Goal: Entertainment & Leisure: Consume media (video, audio)

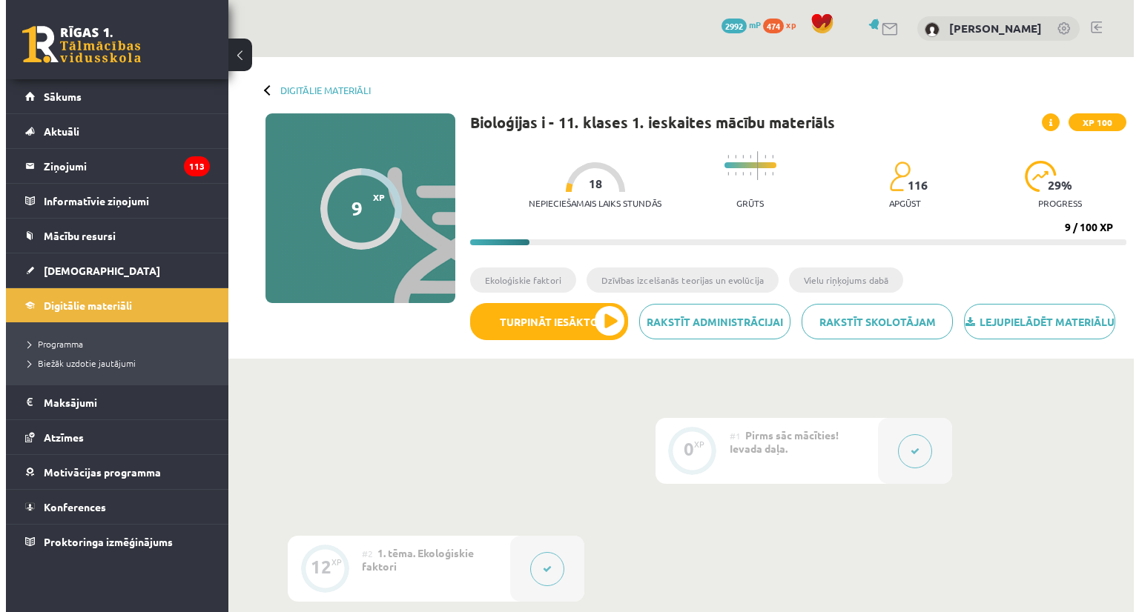
scroll to position [552, 0]
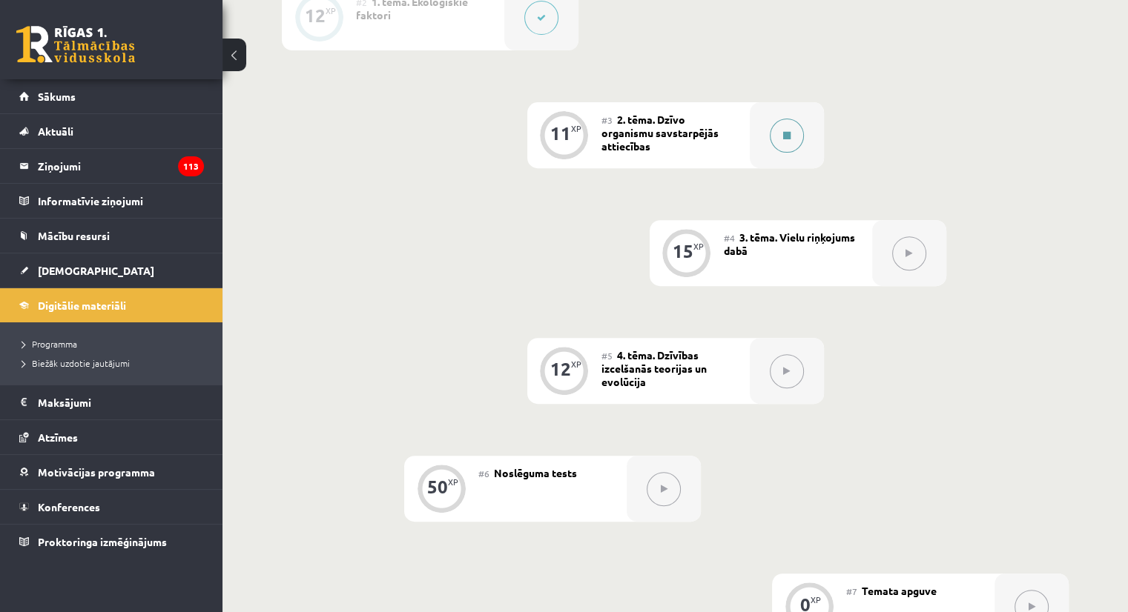
click at [800, 153] on button at bounding box center [786, 136] width 34 height 34
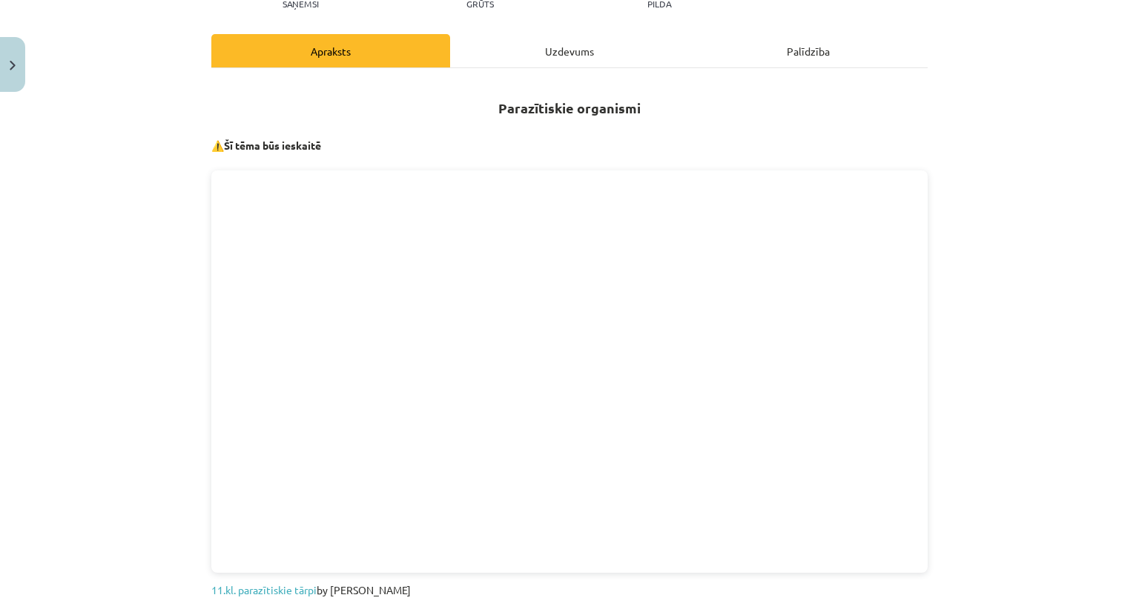
scroll to position [371, 0]
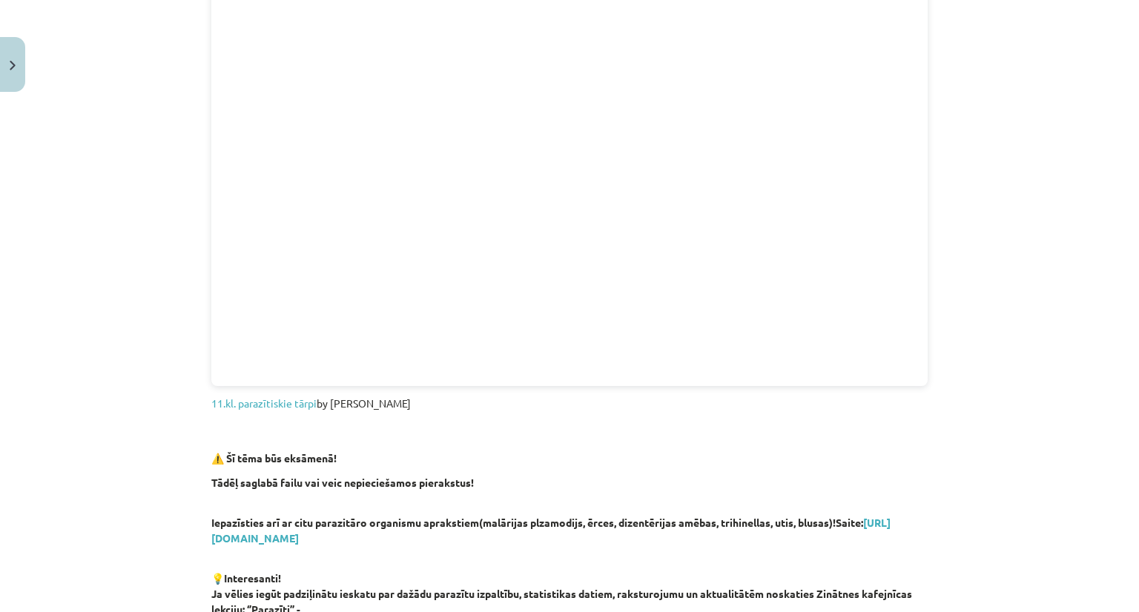
click at [1124, 294] on div "Mācību tēma: Bioloģijas i - 11. klases 1. ieskaites mācību materiāls #3 2. tēma…" at bounding box center [569, 306] width 1139 height 612
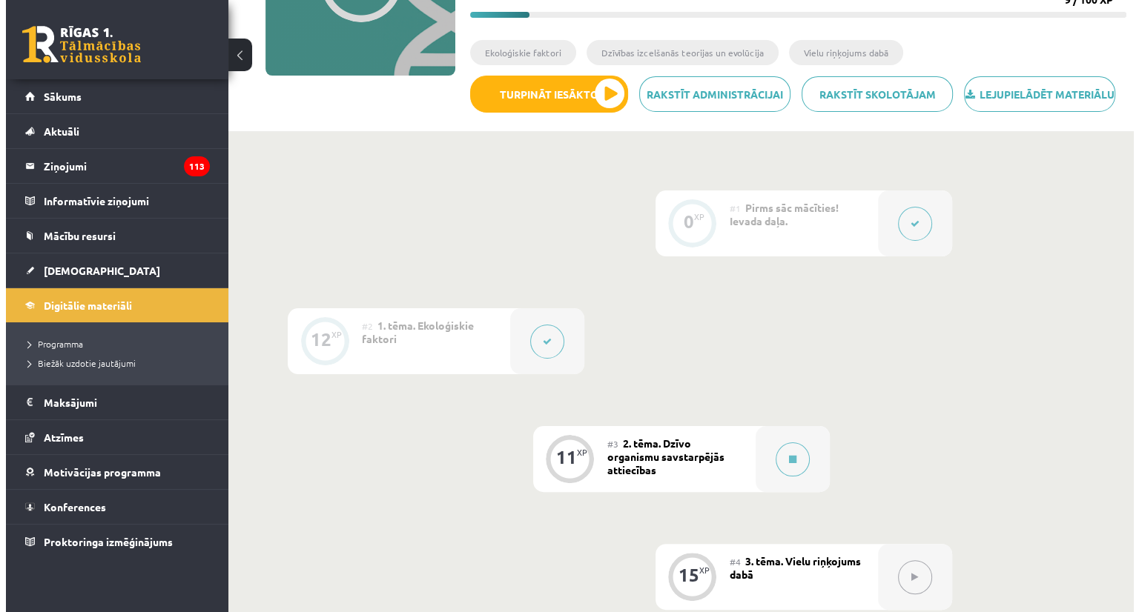
scroll to position [297, 0]
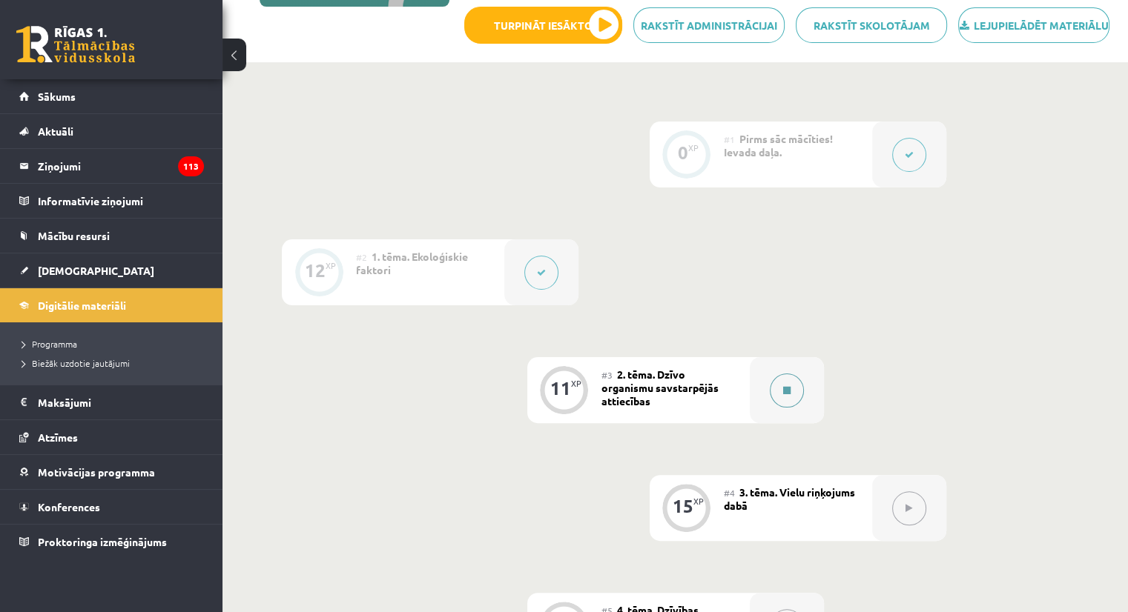
click at [784, 408] on button at bounding box center [786, 391] width 34 height 34
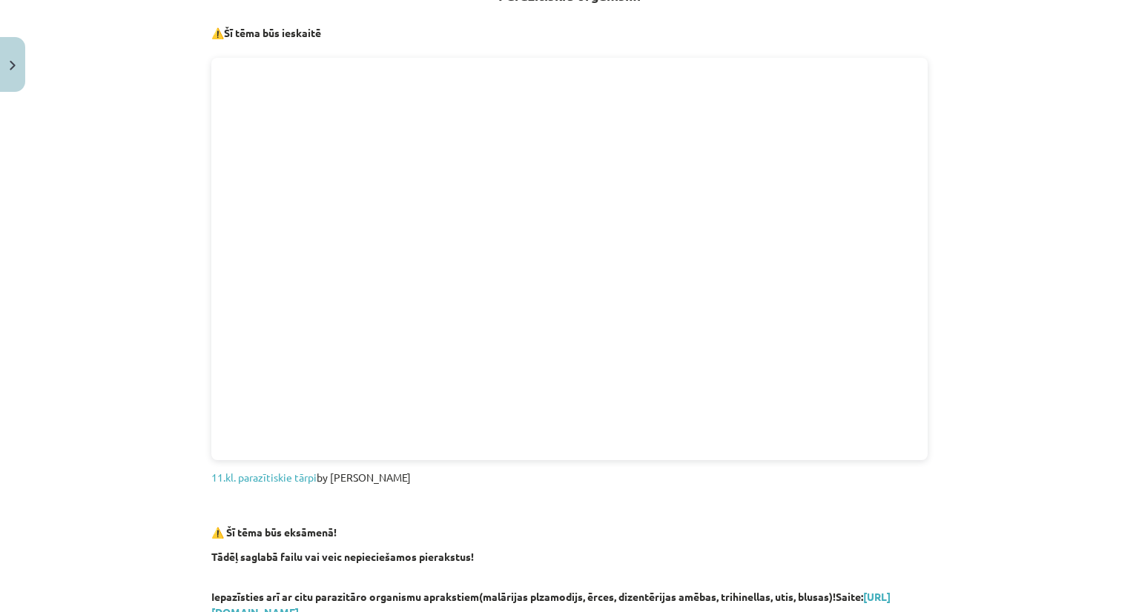
click at [956, 241] on div "Mācību tēma: Bioloģijas i - 11. klases 1. ieskaites mācību materiāls #3 2. tēma…" at bounding box center [569, 306] width 1139 height 612
click at [142, 64] on div "Mācību tēma: Bioloģijas i - 11. klases 1. ieskaites mācību materiāls #3 2. tēma…" at bounding box center [569, 306] width 1139 height 612
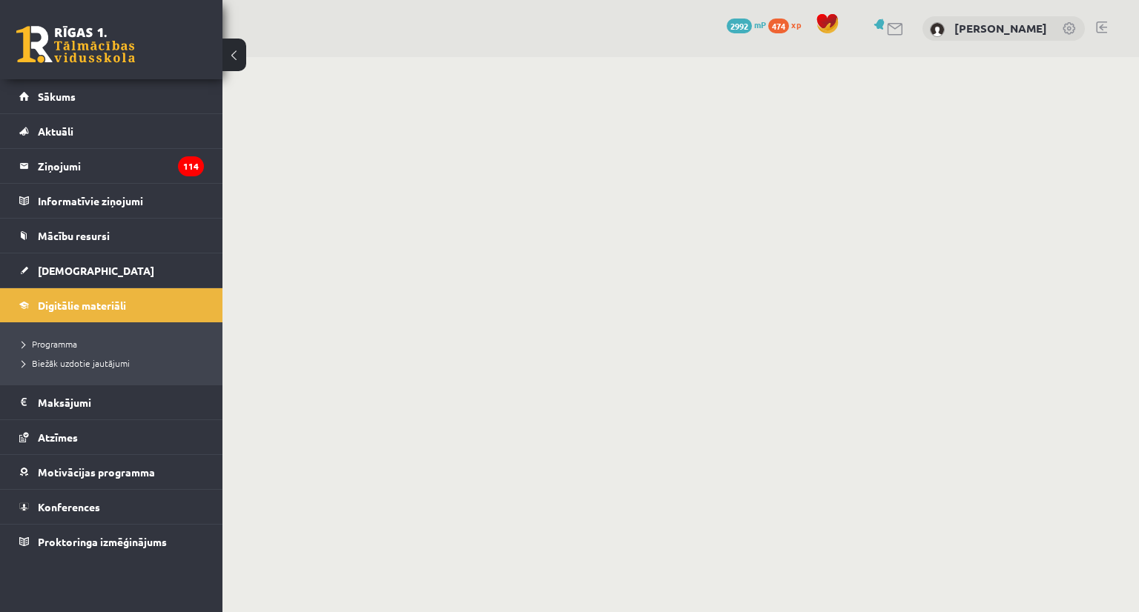
click at [632, 90] on body "0 Dāvanas 2992 mP 474 xp Viktorija Paņuhno Sākums Aktuāli Kā mācīties eSKOLĀ Ko…" at bounding box center [569, 306] width 1139 height 612
click at [990, 225] on body "0 Dāvanas 2992 mP 474 xp Viktorija Paņuhno Sākums Aktuāli Kā mācīties eSKOLĀ Ko…" at bounding box center [569, 306] width 1139 height 612
click at [1085, 319] on body "0 Dāvanas 2992 mP 474 xp Viktorija Paņuhno Sākums Aktuāli Kā mācīties eSKOLĀ Ko…" at bounding box center [569, 306] width 1139 height 612
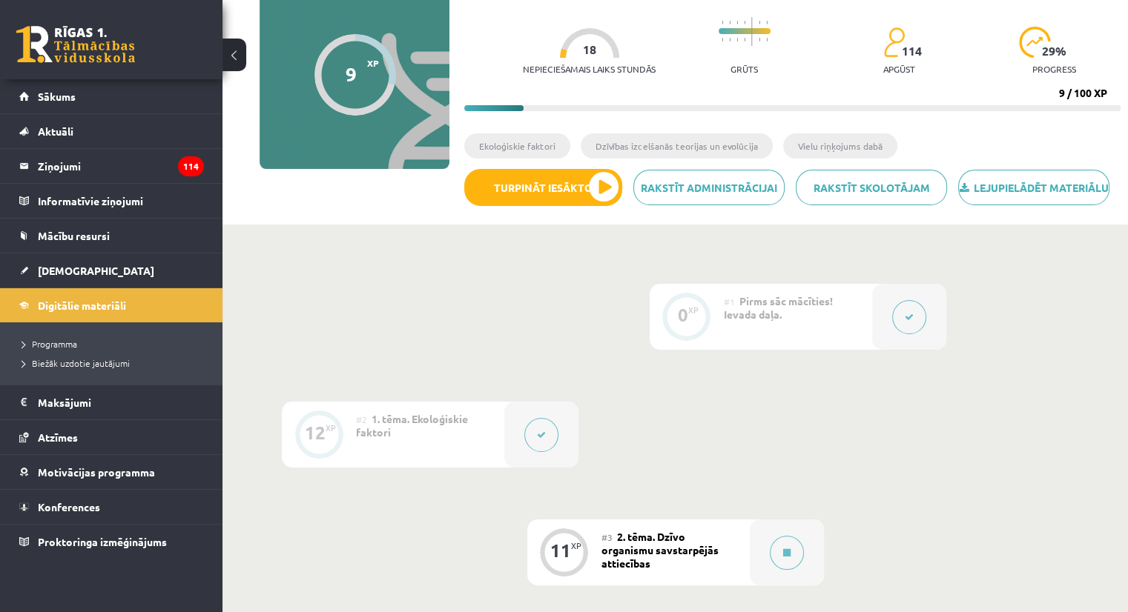
scroll to position [148, 0]
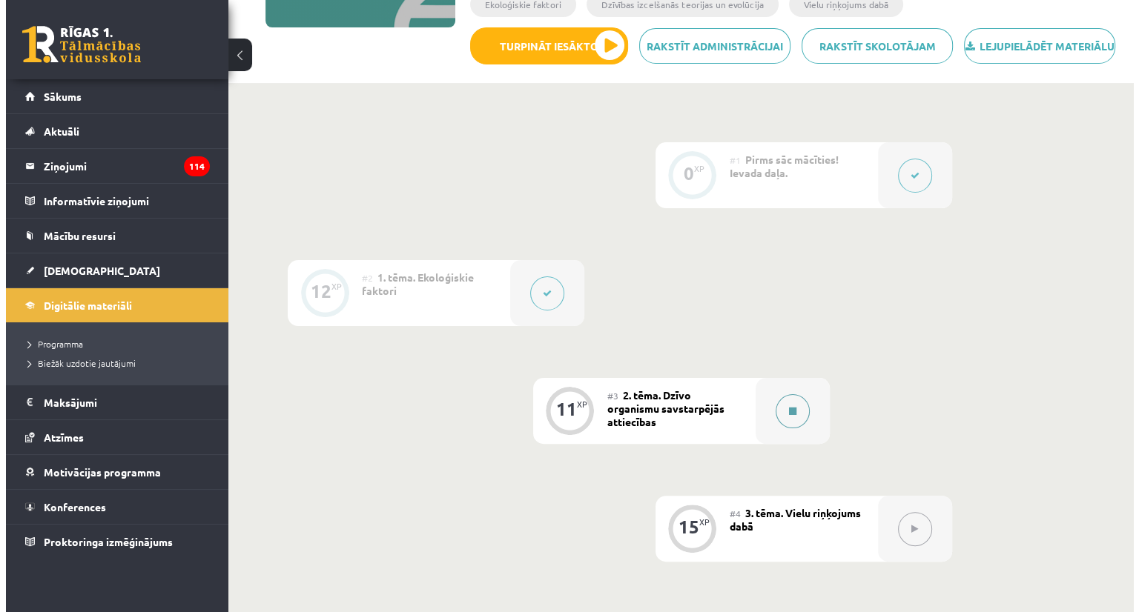
scroll to position [297, 0]
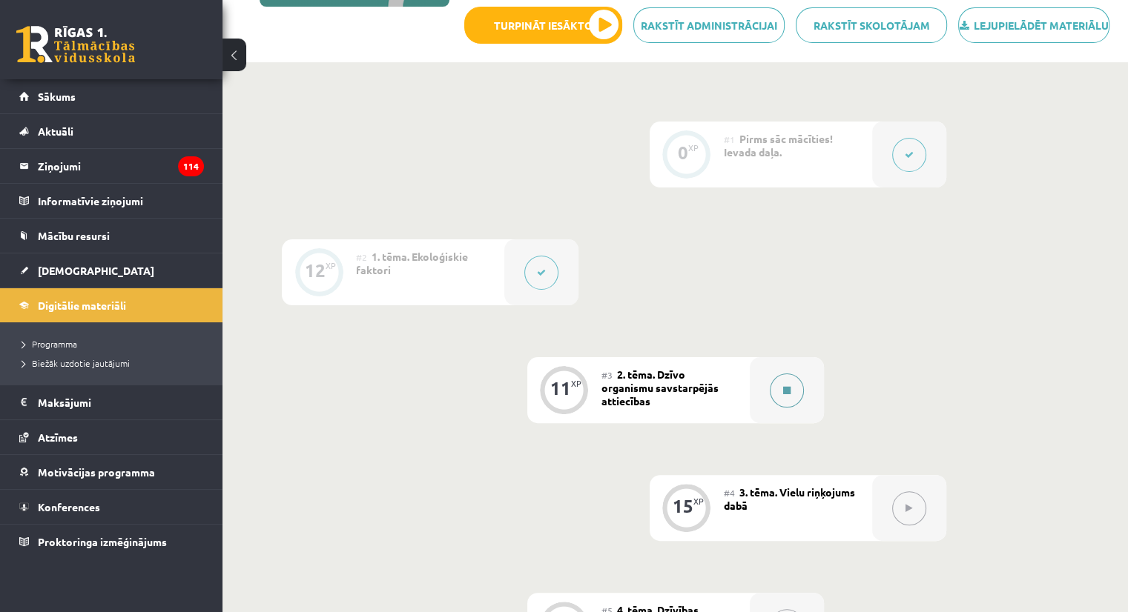
click at [783, 395] on icon at bounding box center [786, 390] width 7 height 9
